Goal: Transaction & Acquisition: Purchase product/service

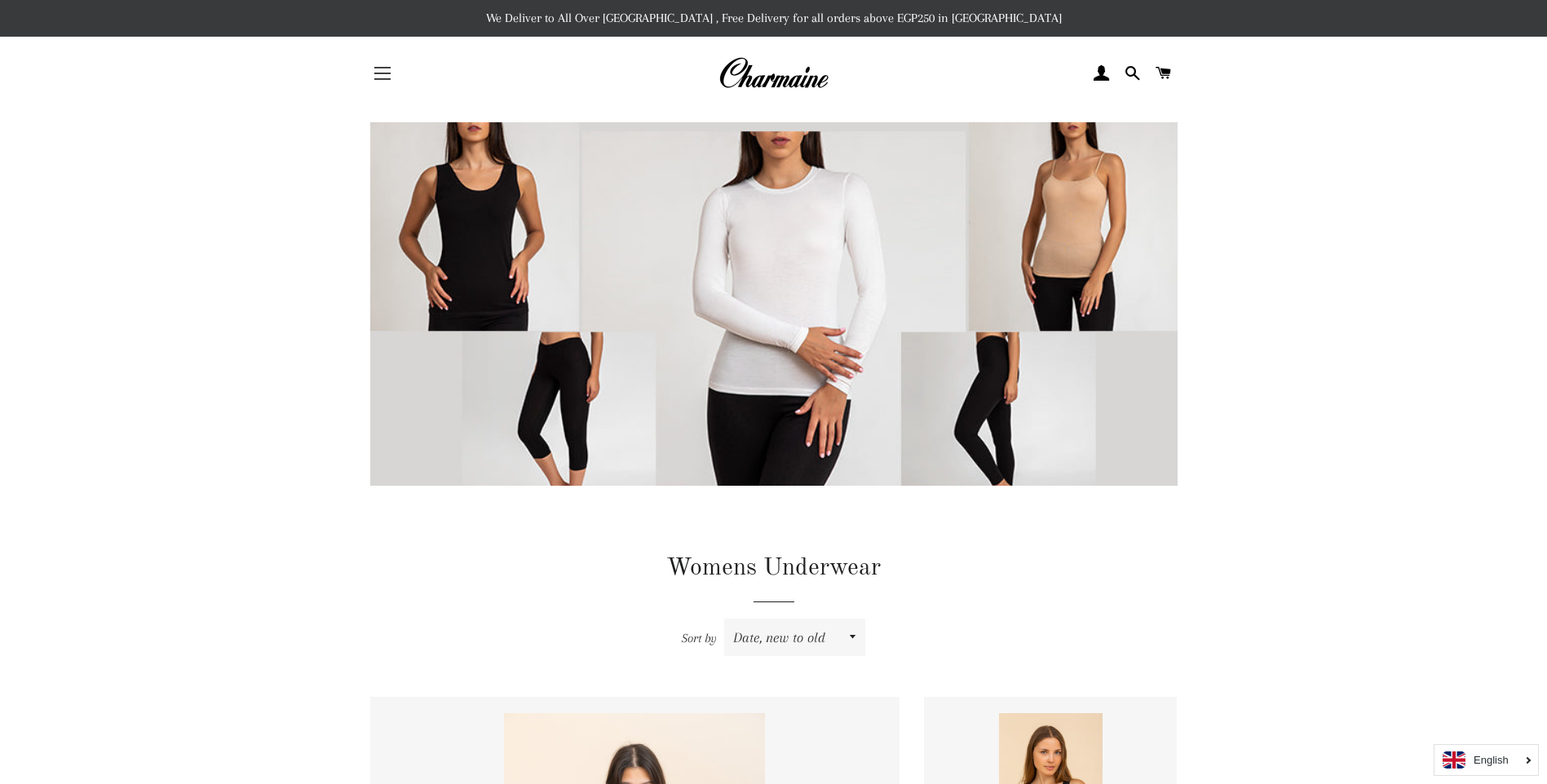
click at [383, 73] on span "button" at bounding box center [382, 73] width 16 height 2
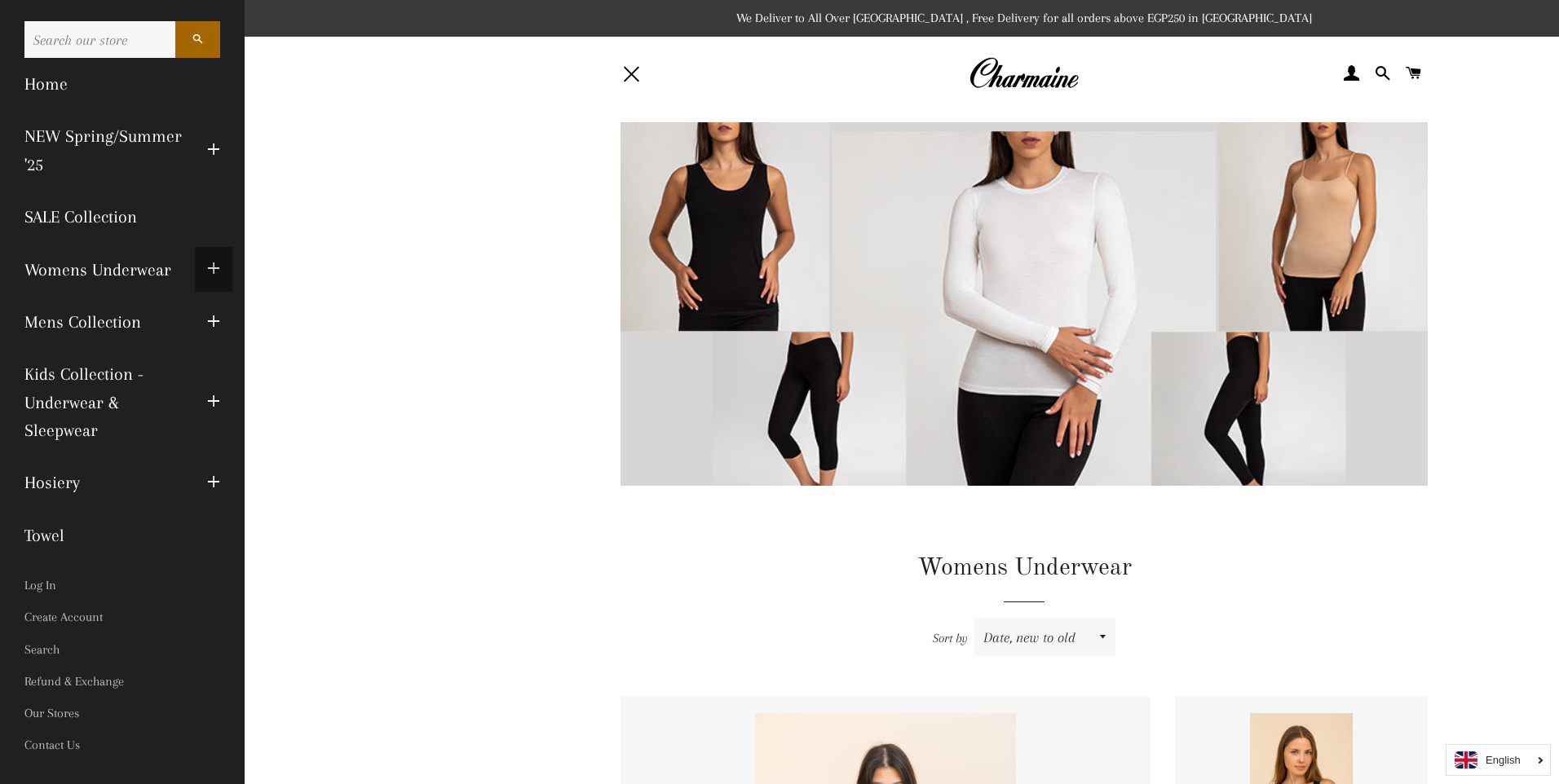
click at [196, 265] on button "Expand submenu Womens Underwear Collapse submenu Womens Underwear" at bounding box center [213, 269] width 37 height 45
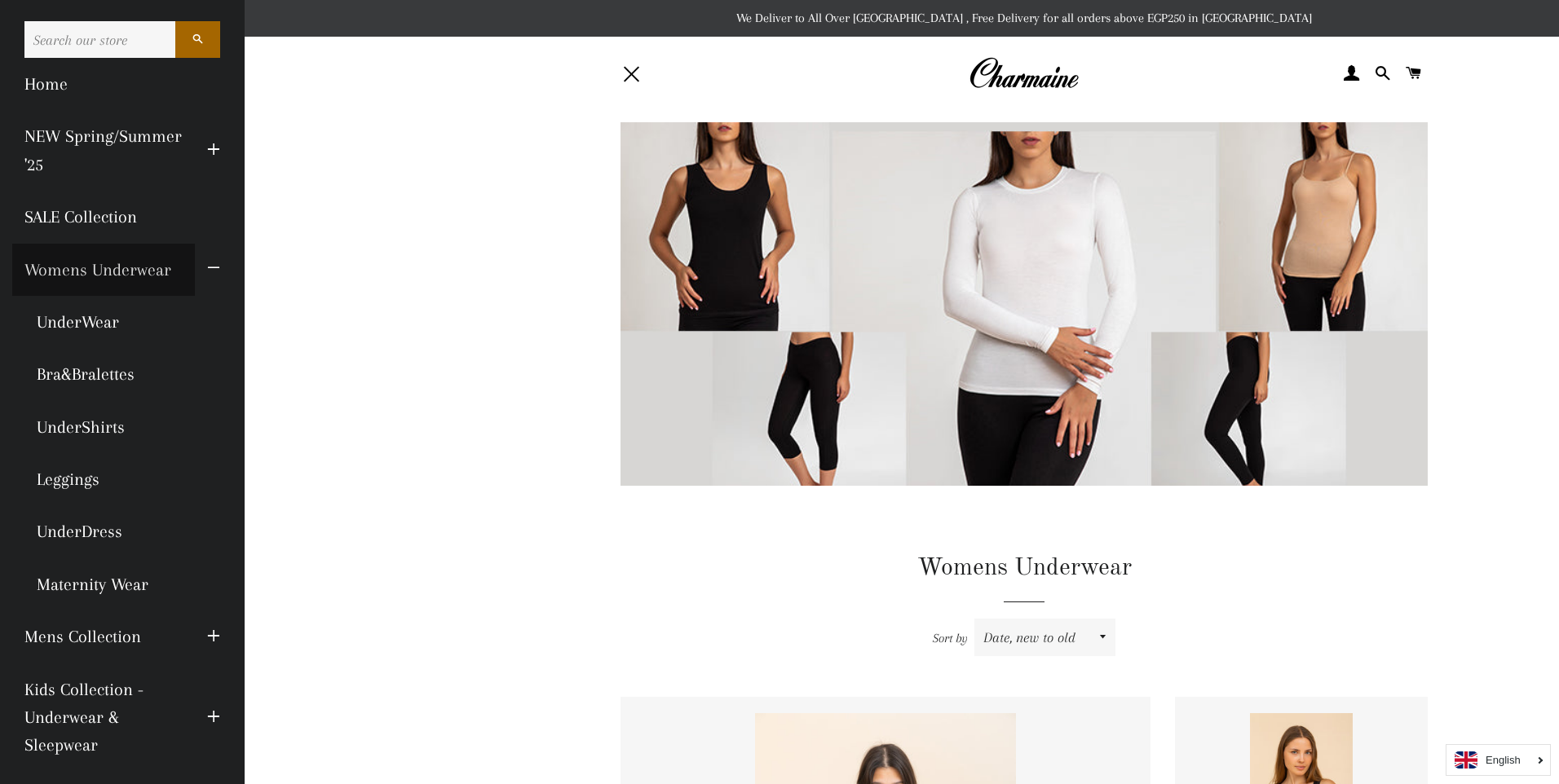
click at [174, 270] on link "Womens Underwear" at bounding box center [103, 269] width 182 height 52
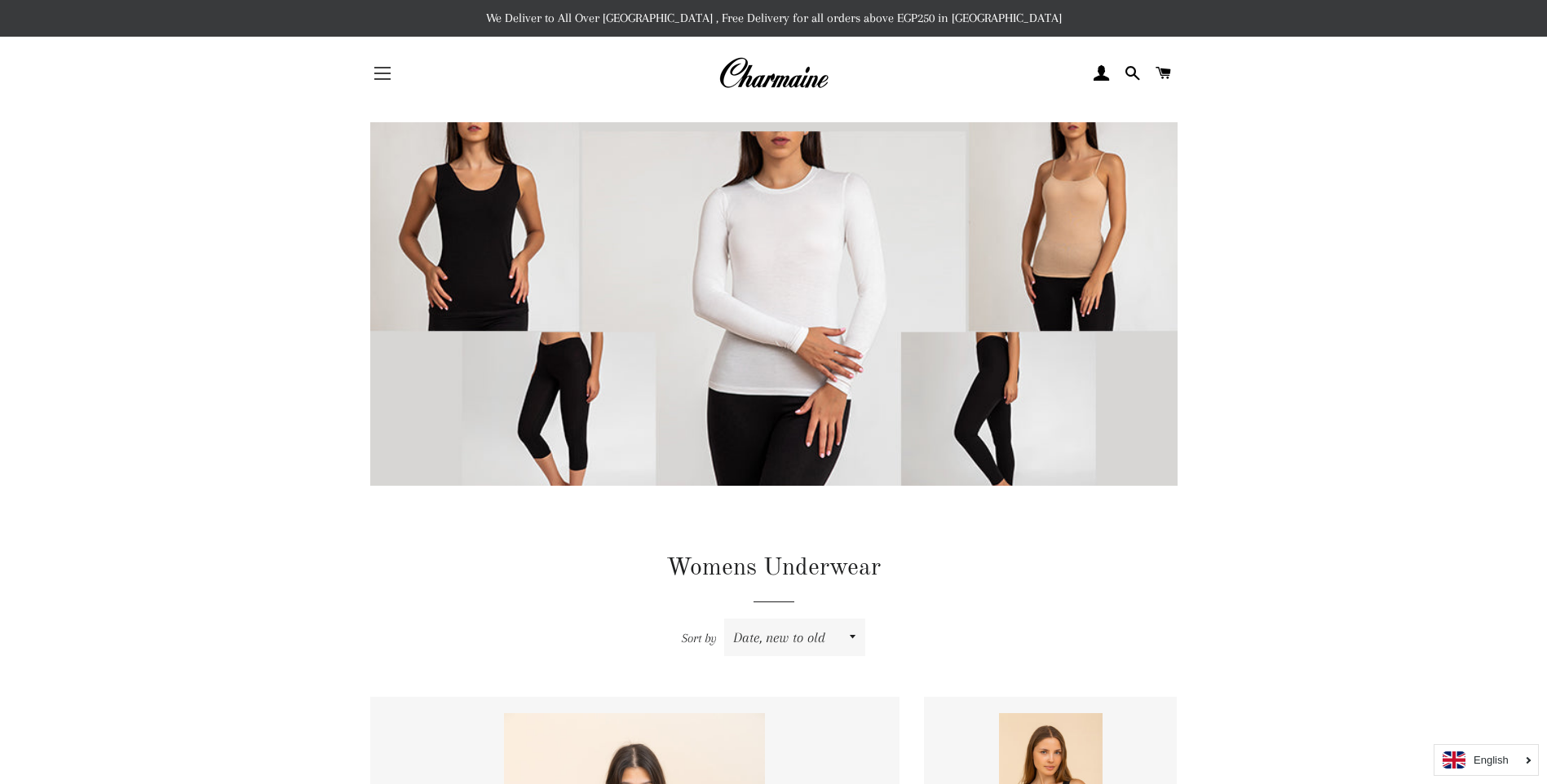
click at [385, 78] on button "Site navigation" at bounding box center [382, 73] width 41 height 41
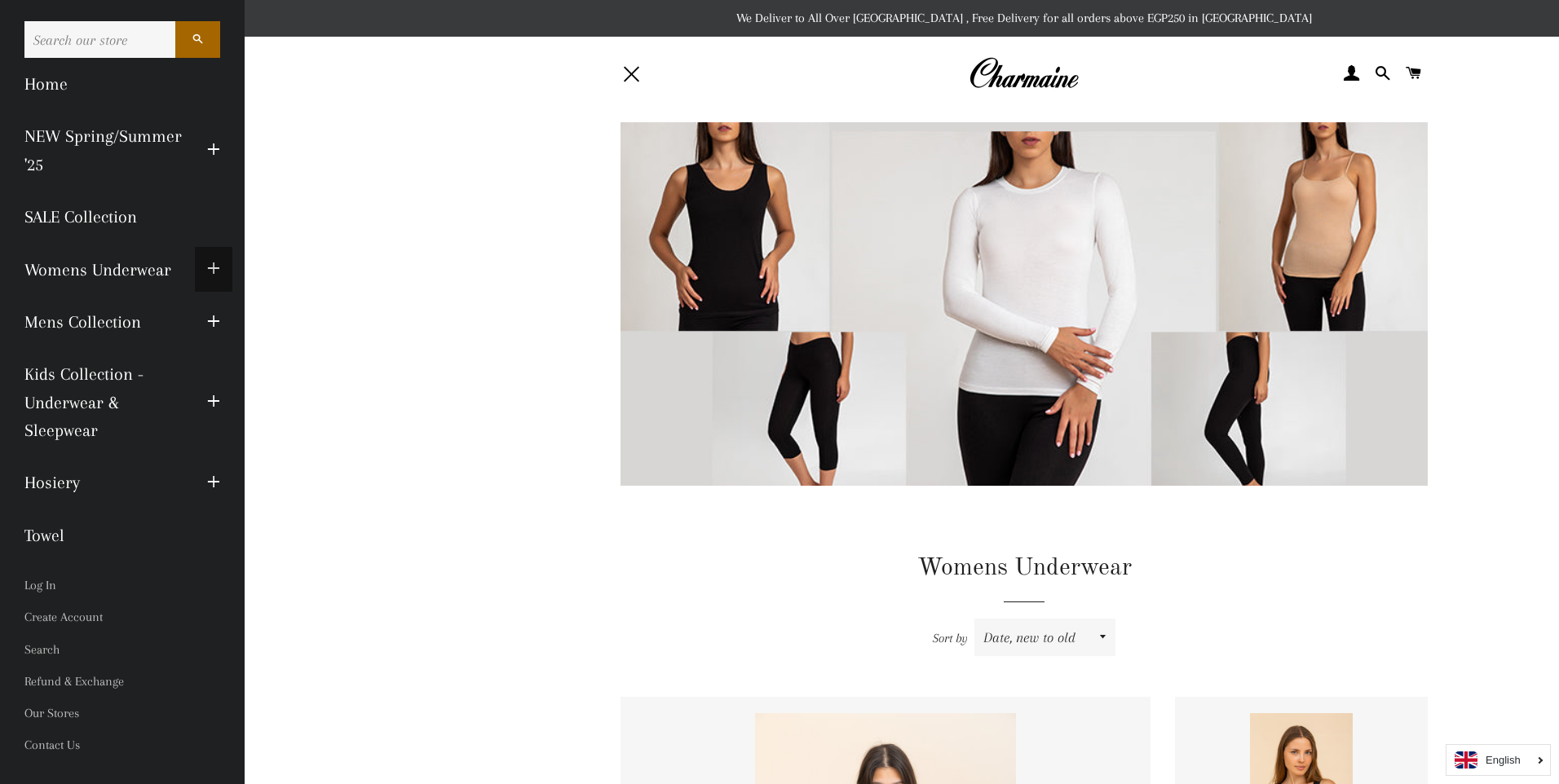
click at [222, 276] on button "Expand submenu Womens Underwear Collapse submenu Womens Underwear" at bounding box center [213, 269] width 37 height 45
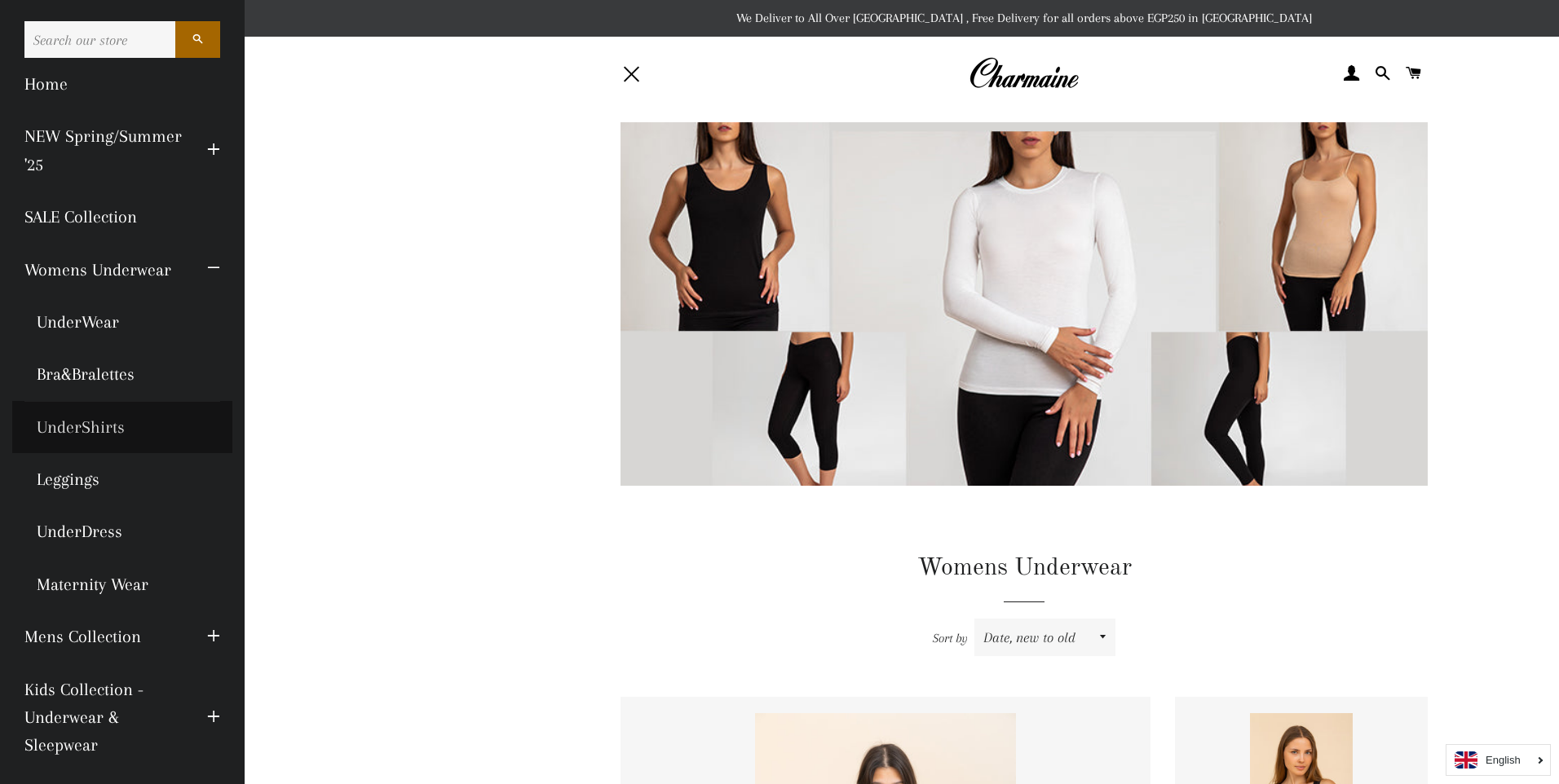
click at [97, 431] on link "UnderShirts" at bounding box center [122, 427] width 220 height 52
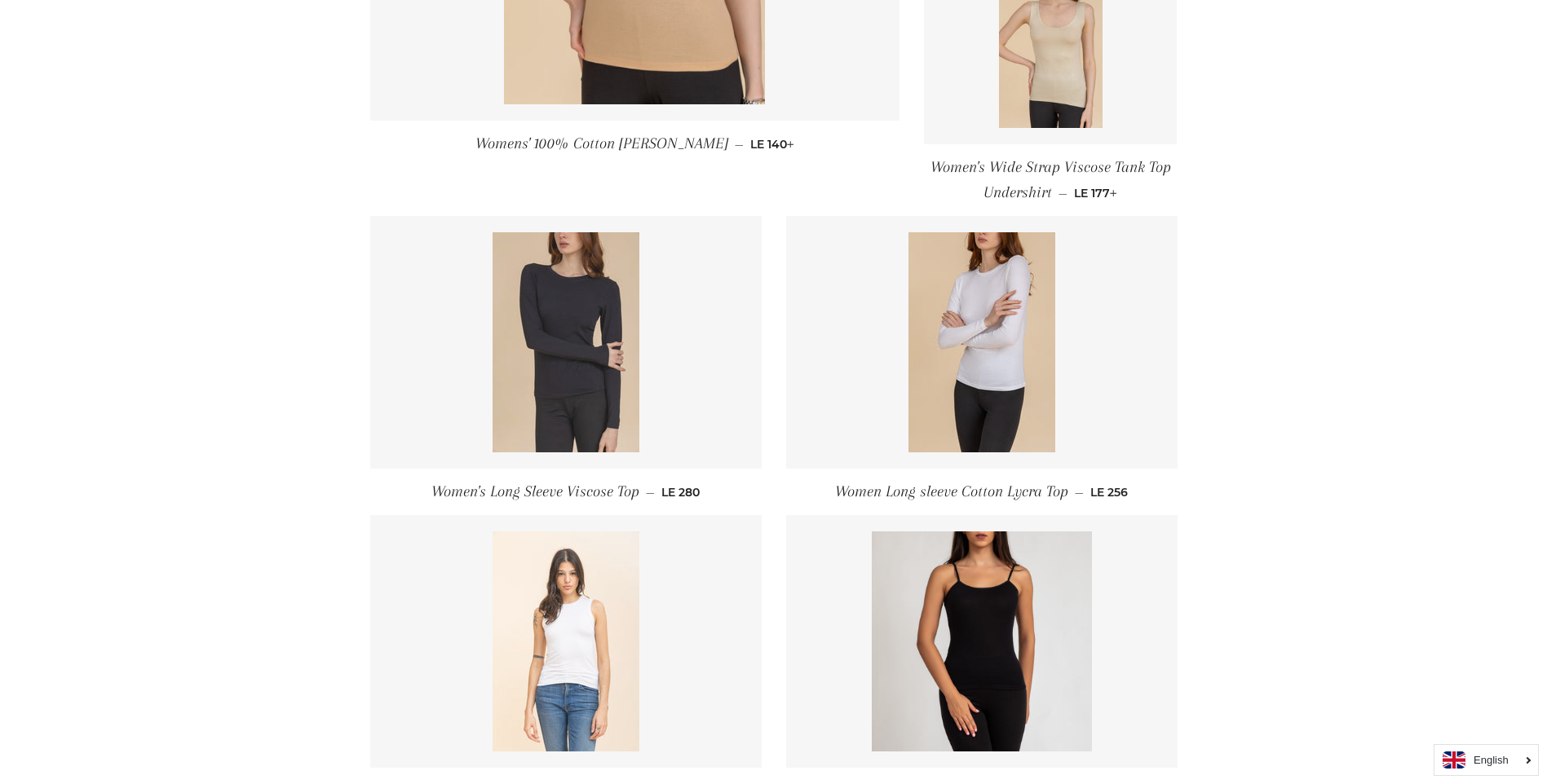
scroll to position [578, 0]
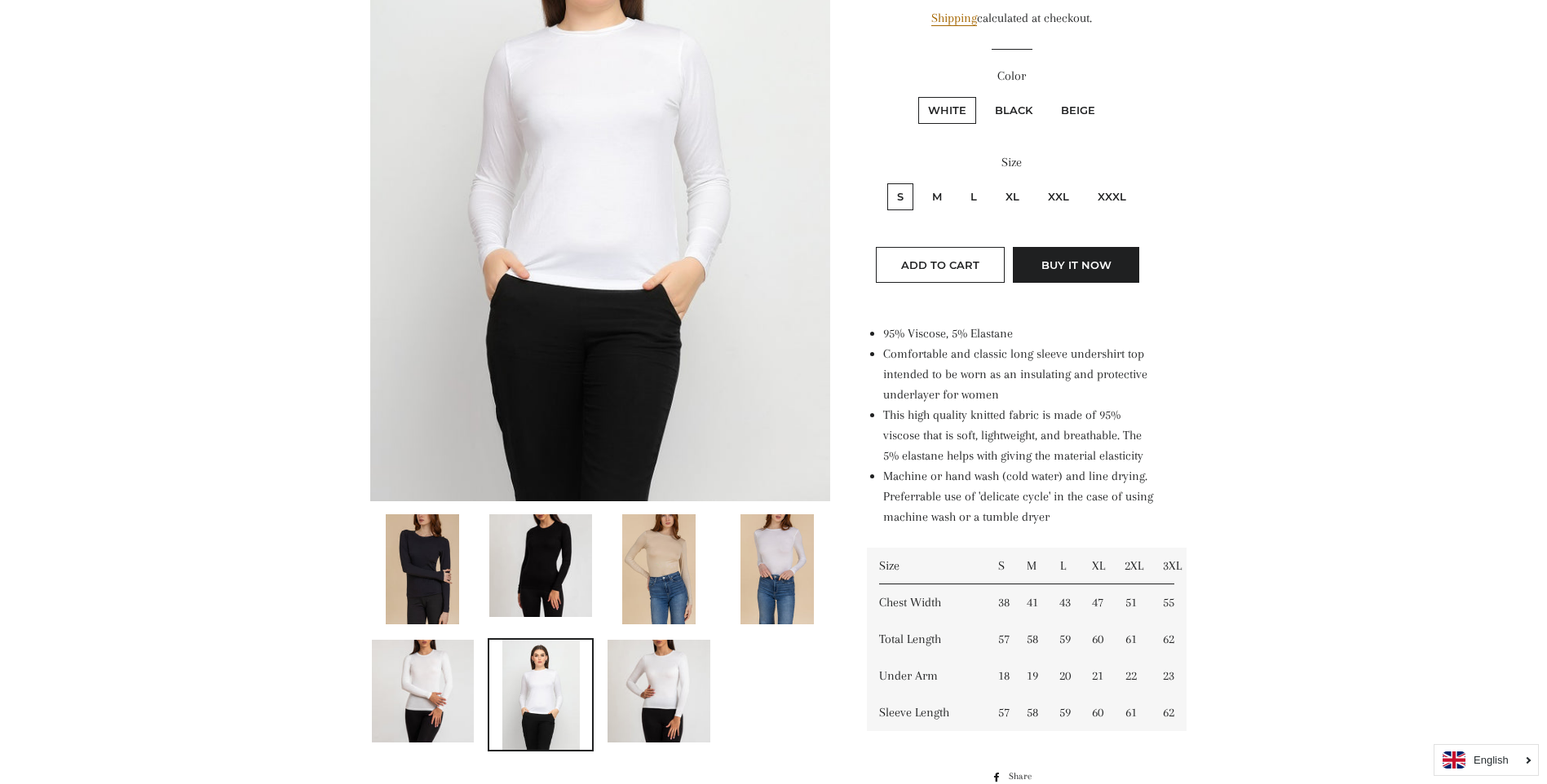
click at [660, 564] on img at bounding box center [658, 569] width 73 height 110
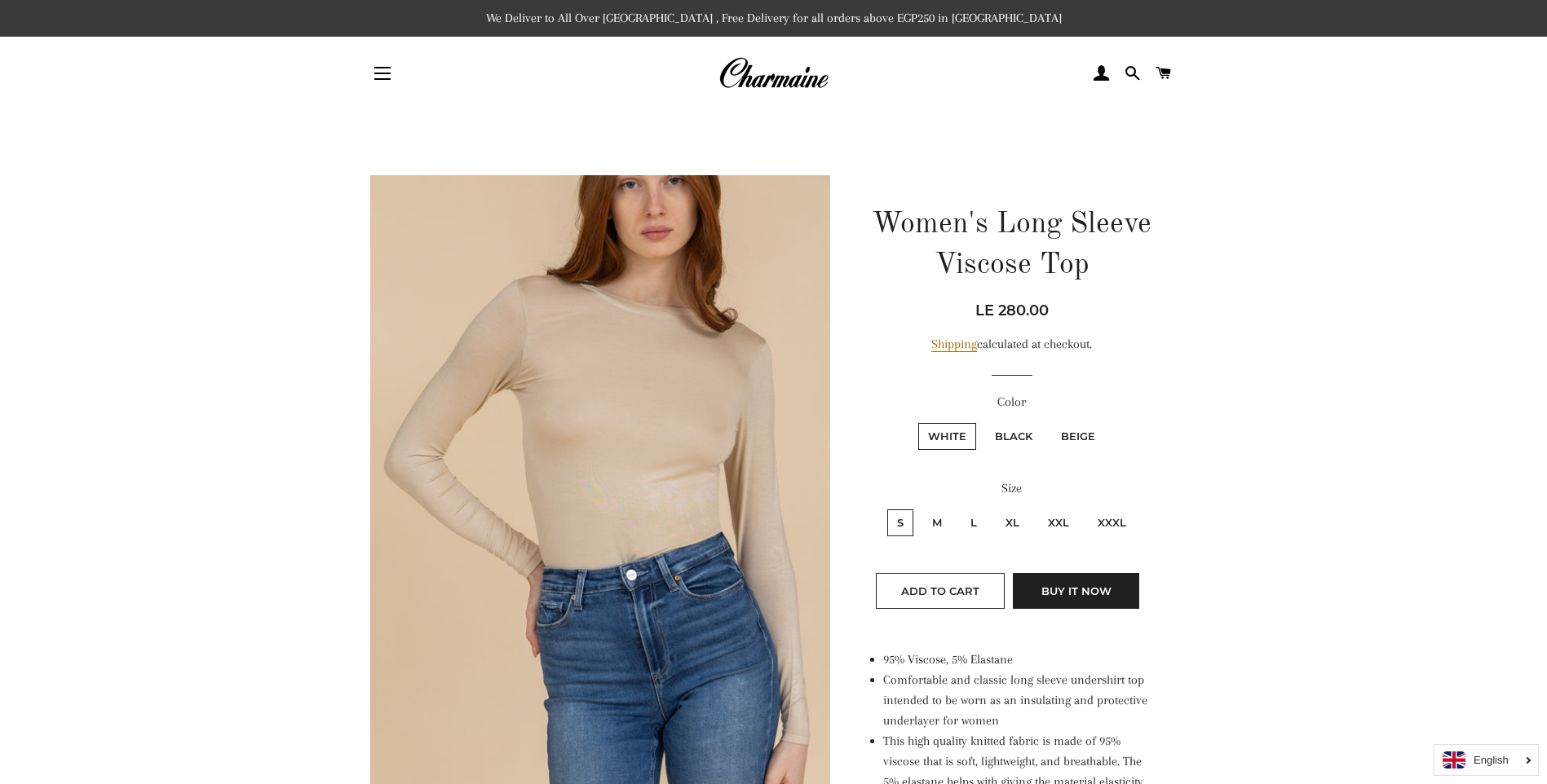
click at [1006, 427] on label "Black" at bounding box center [1013, 436] width 57 height 27
click at [983, 421] on input "Black" at bounding box center [983, 420] width 1 height 1
radio input "true"
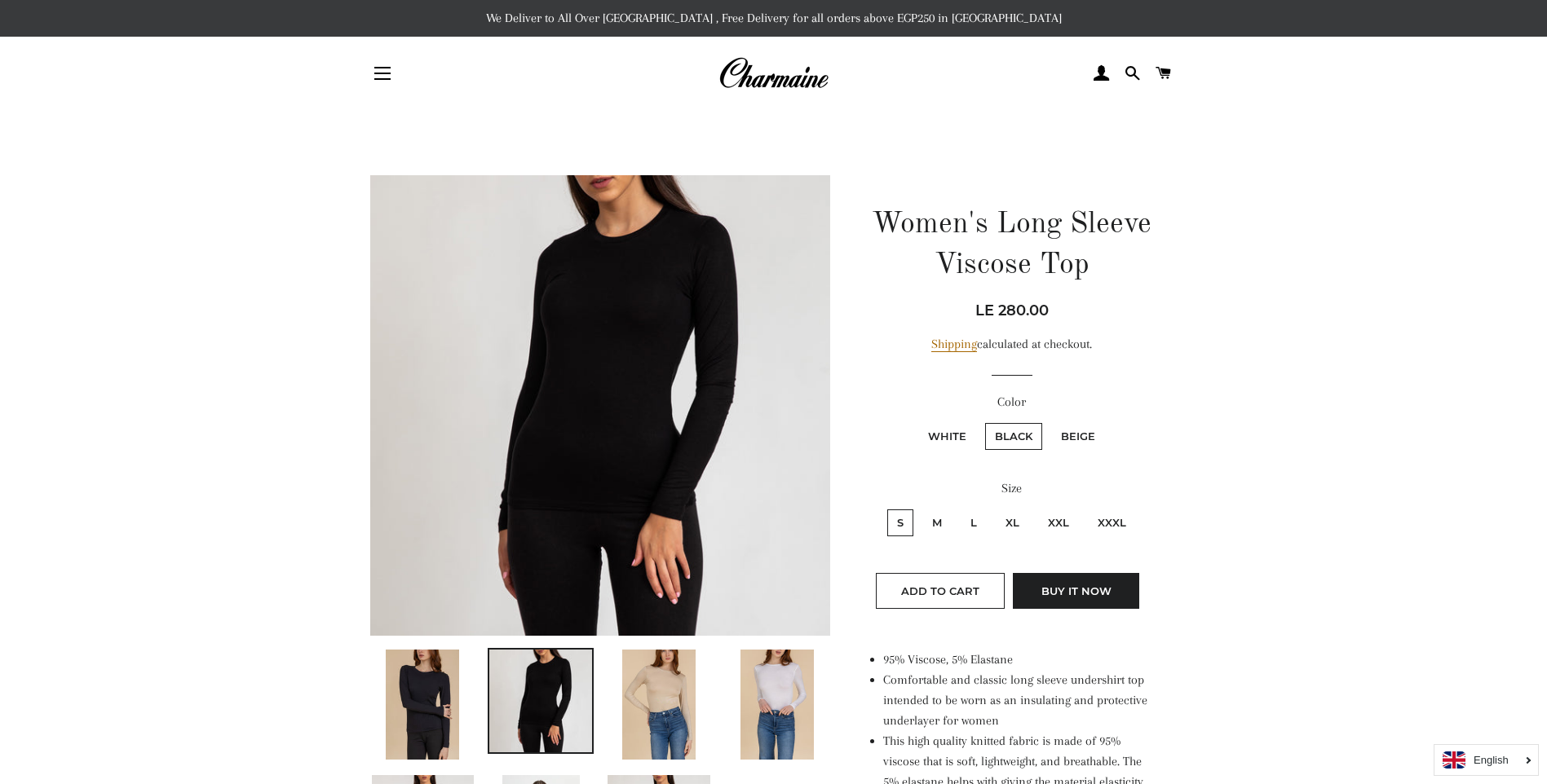
click at [1077, 434] on label "Beige" at bounding box center [1078, 436] width 54 height 27
click at [1049, 421] on input "Beige" at bounding box center [1049, 420] width 1 height 1
radio input "true"
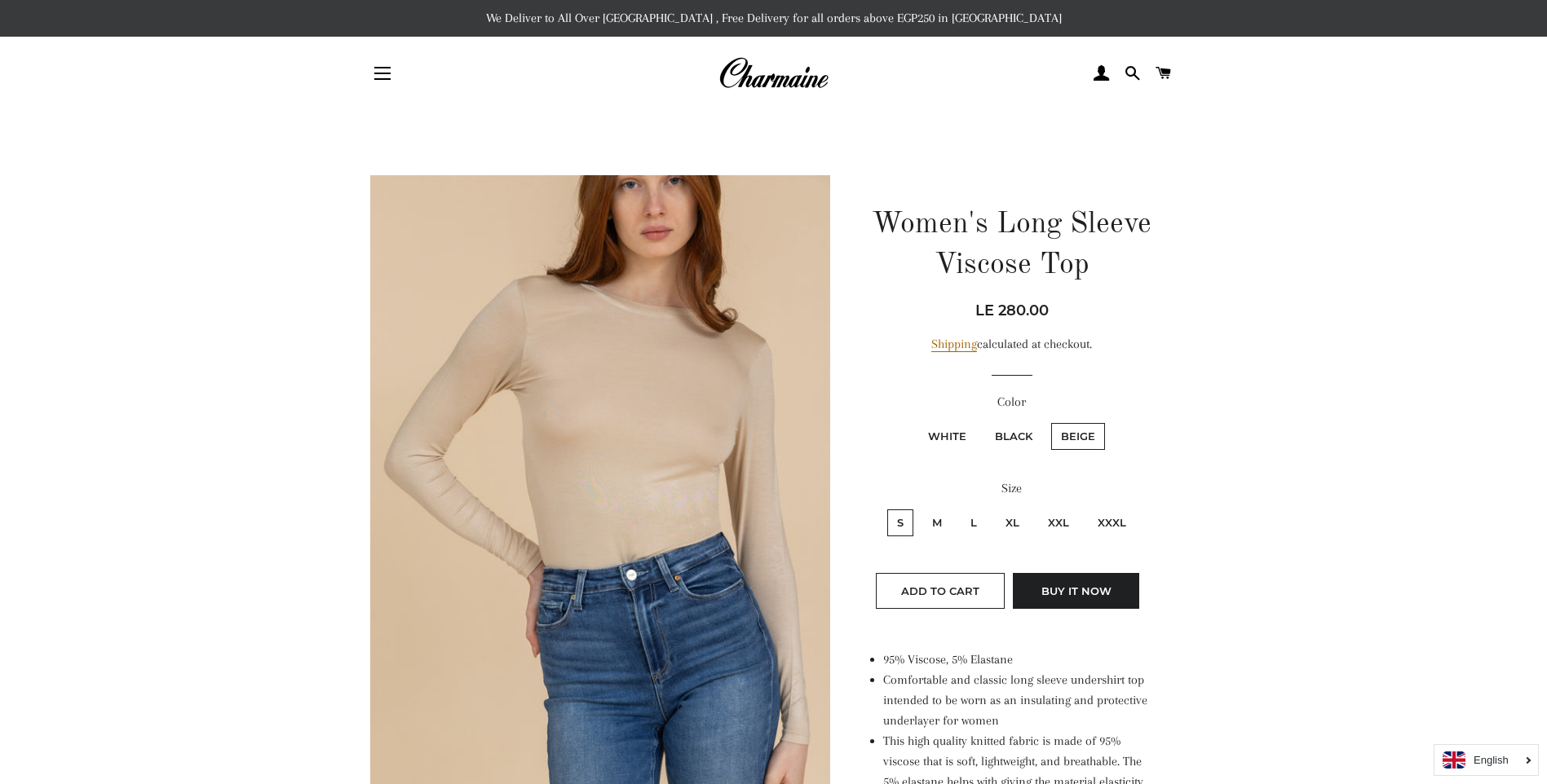
click at [1013, 438] on label "Black" at bounding box center [1013, 436] width 57 height 27
click at [983, 421] on input "Black" at bounding box center [983, 420] width 1 height 1
radio input "true"
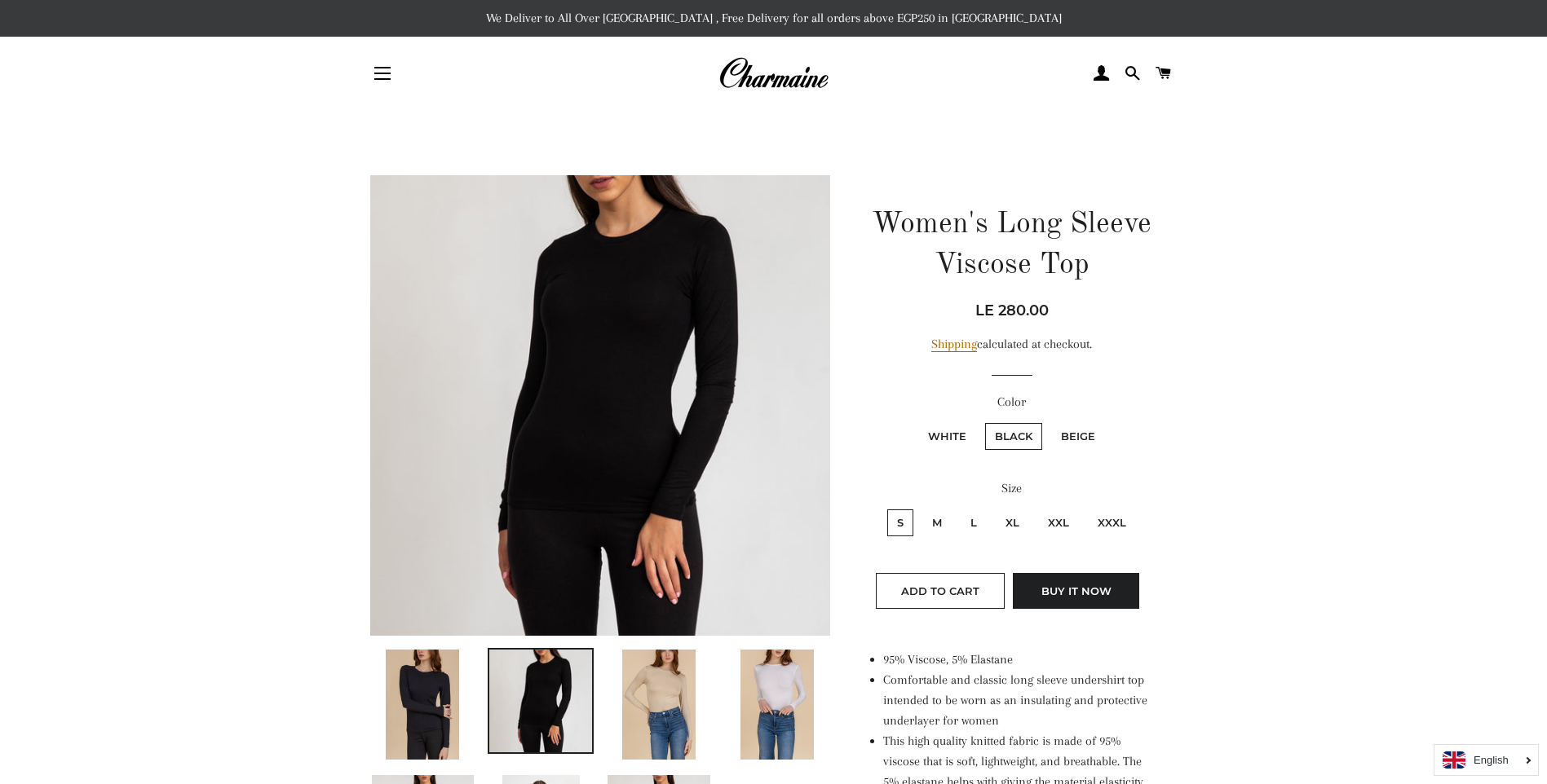
click at [964, 435] on label "White" at bounding box center [947, 436] width 58 height 27
click at [916, 421] on input "White" at bounding box center [916, 420] width 1 height 1
radio input "true"
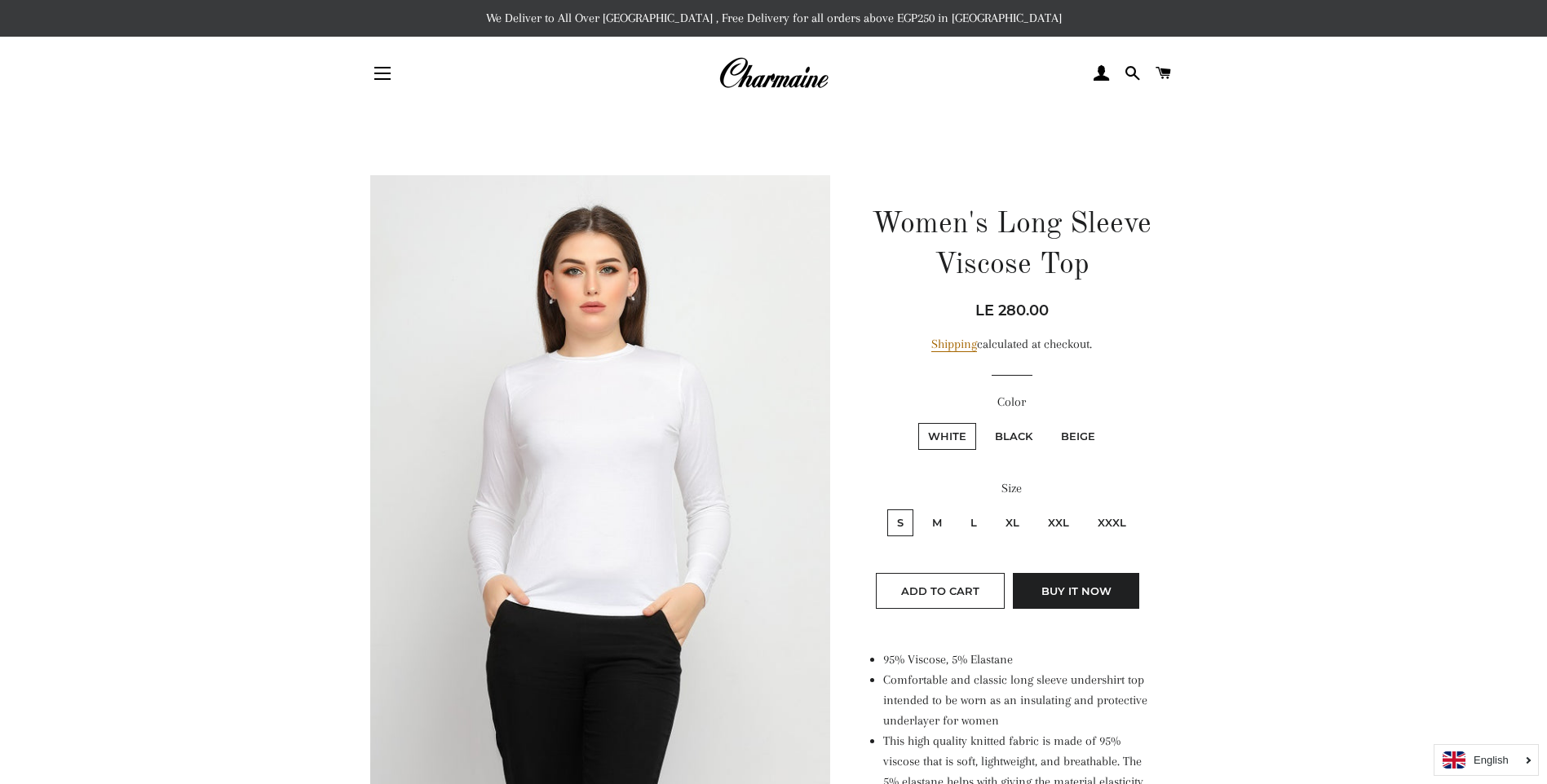
click at [1015, 436] on label "Black" at bounding box center [1013, 436] width 57 height 27
click at [983, 421] on input "Black" at bounding box center [983, 420] width 1 height 1
radio input "true"
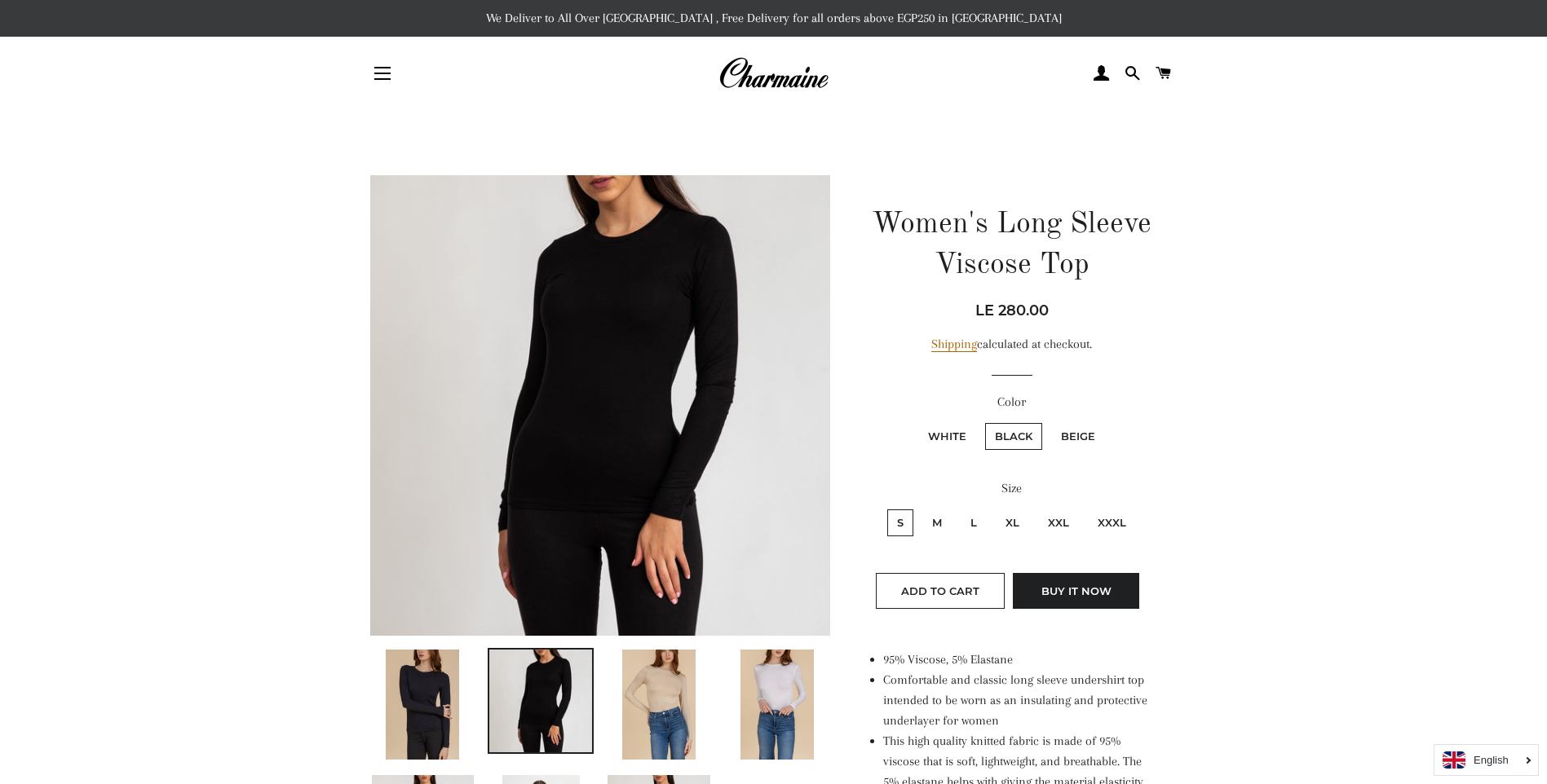
click at [1077, 436] on label "Beige" at bounding box center [1078, 436] width 54 height 27
click at [1049, 421] on input "Beige" at bounding box center [1049, 420] width 1 height 1
radio input "true"
